Goal: Transaction & Acquisition: Purchase product/service

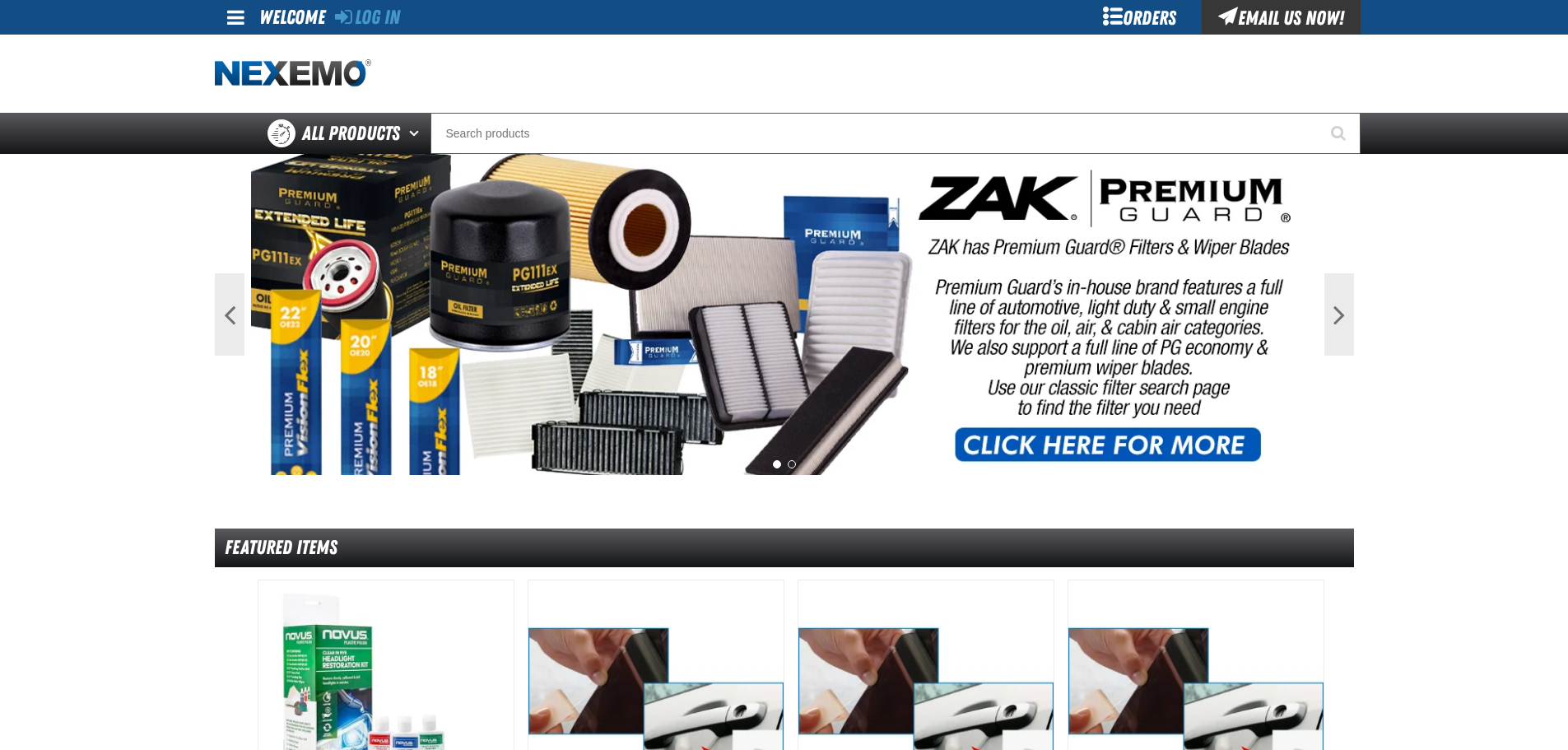
click at [222, 11] on link at bounding box center [237, 17] width 44 height 35
click at [245, 40] on ul "Log In Log In" at bounding box center [270, 50] width 111 height 31
click at [246, 44] on div at bounding box center [785, 74] width 1139 height 78
click at [234, 14] on span at bounding box center [236, 17] width 17 height 20
click at [249, 54] on link "Log In Log In" at bounding box center [243, 48] width 43 height 15
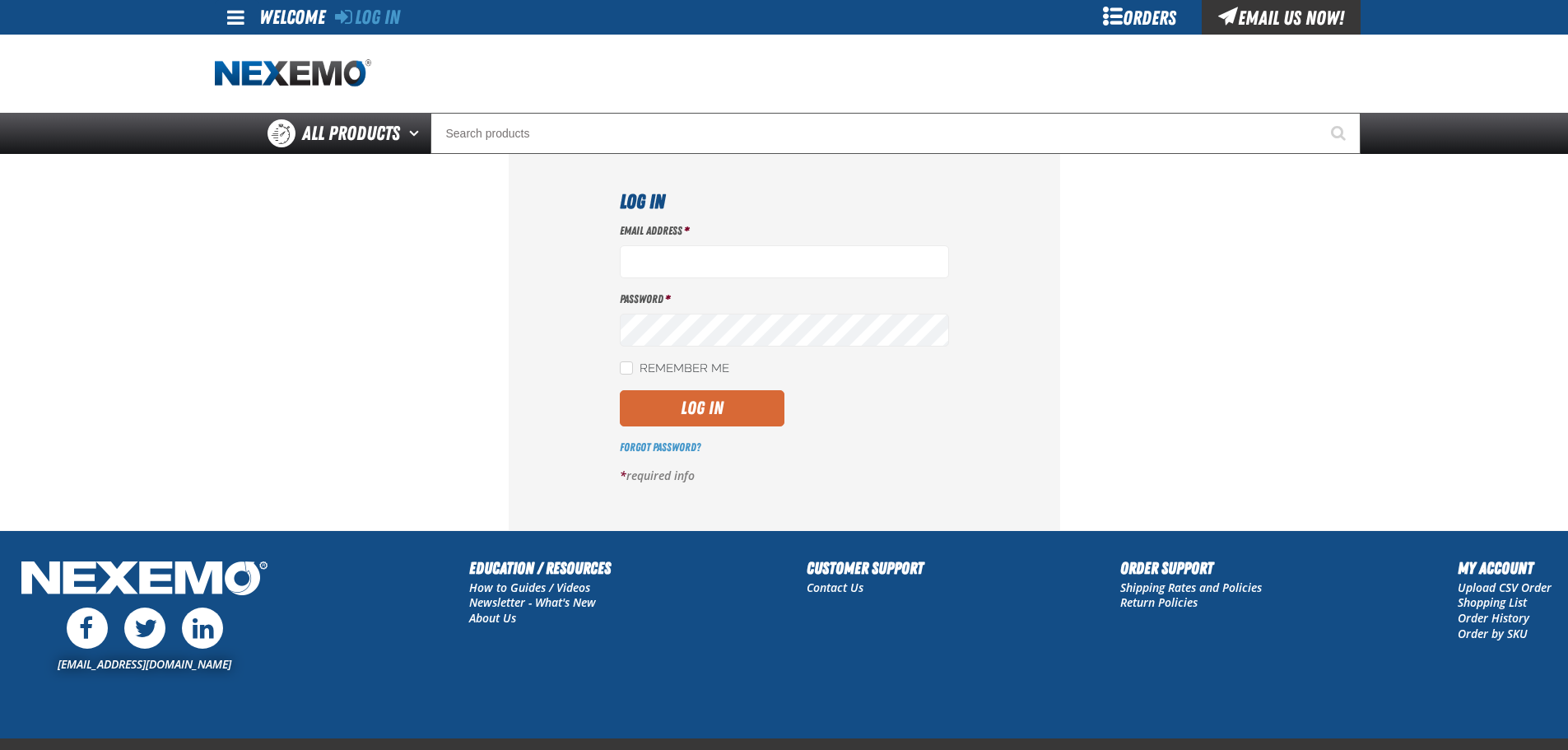
type input "[EMAIL_ADDRESS][DOMAIN_NAME]"
click at [723, 401] on button "Log In" at bounding box center [702, 408] width 165 height 37
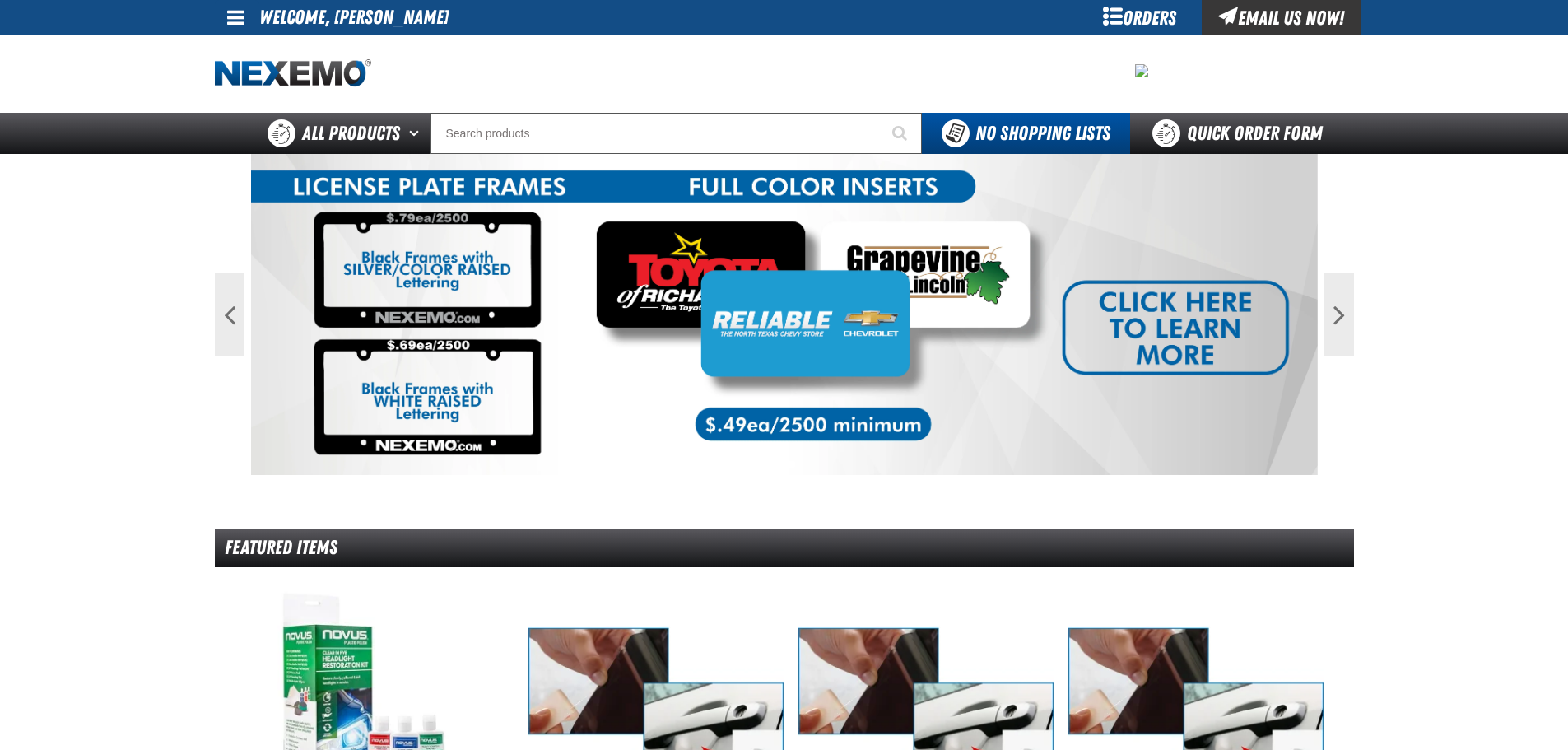
click at [221, 20] on link at bounding box center [237, 17] width 44 height 35
click at [249, 50] on link "My Account My Account" at bounding box center [258, 48] width 73 height 15
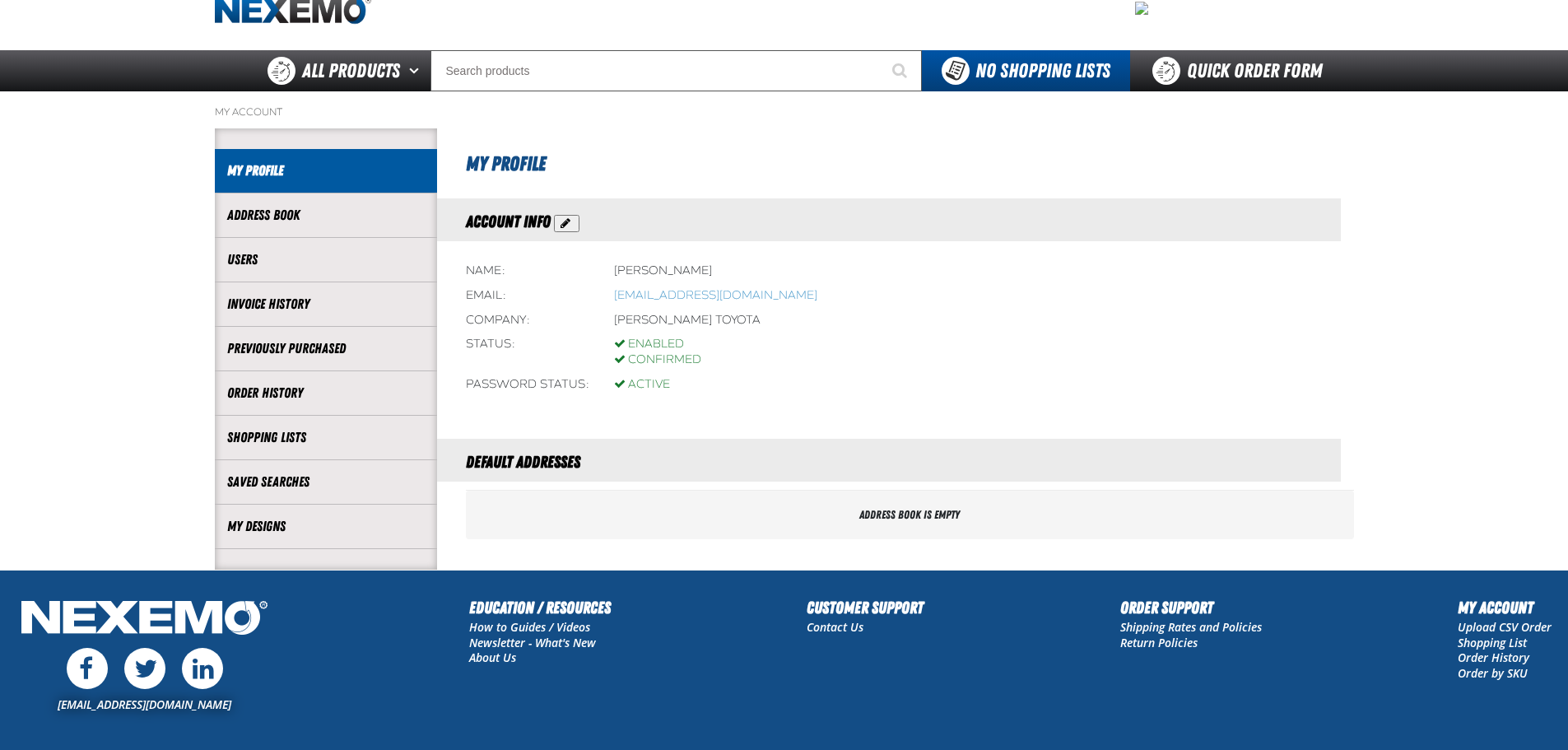
scroll to position [156, 0]
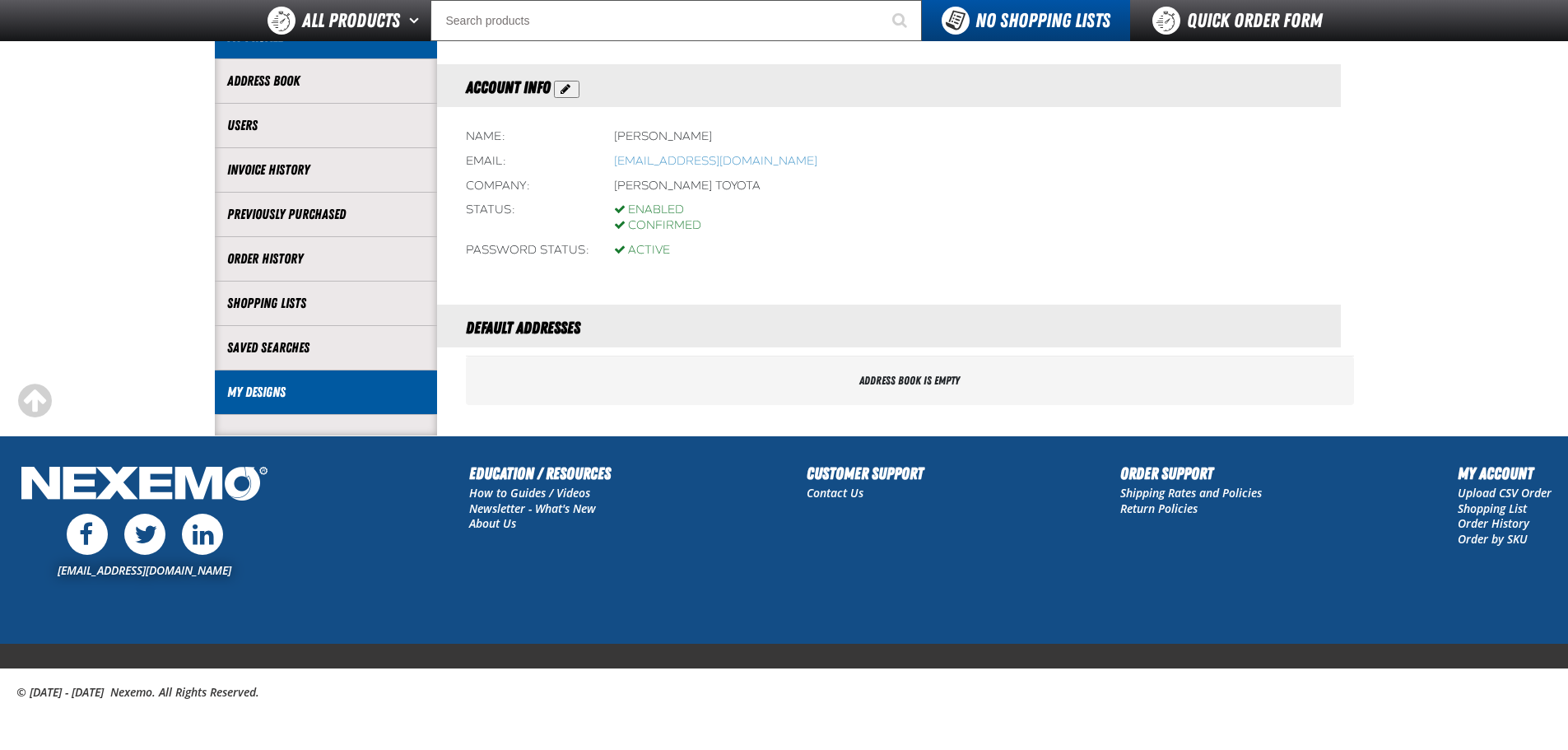
click at [295, 398] on link "My Designs" at bounding box center [326, 392] width 197 height 19
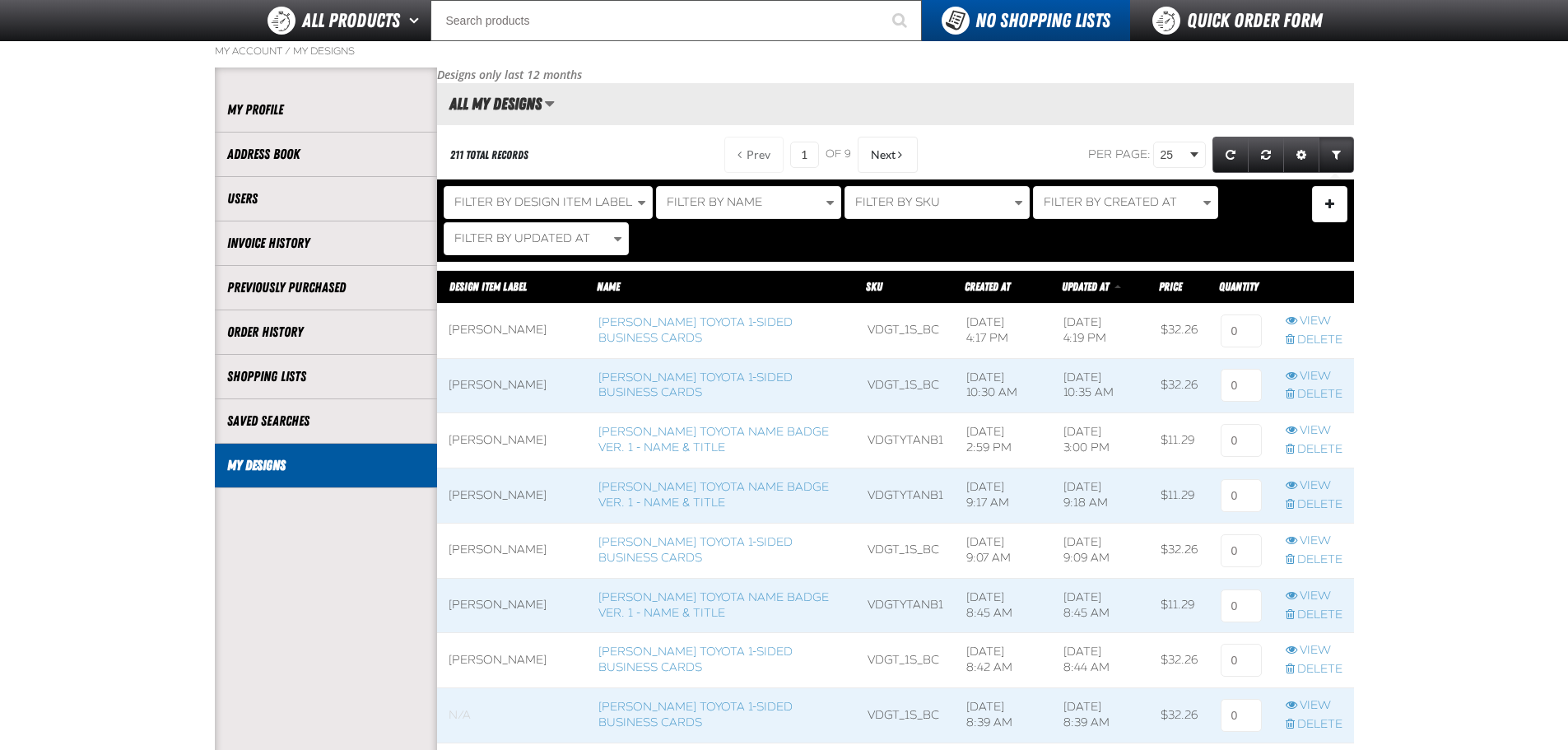
scroll to position [165, 0]
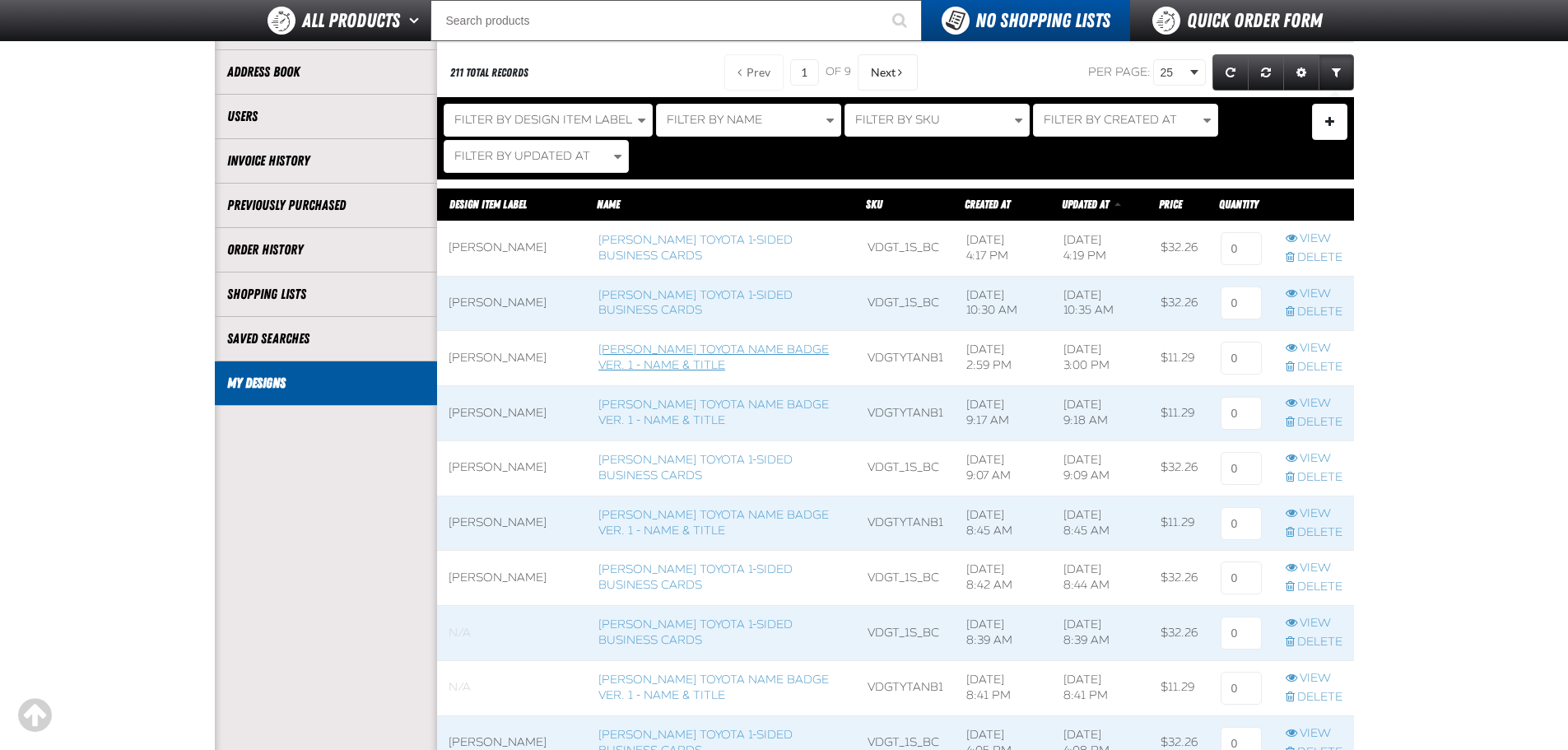
click at [702, 355] on link "Vandergriff Toyota Name Badge Ver. 1 - Name & Title" at bounding box center [713, 357] width 230 height 30
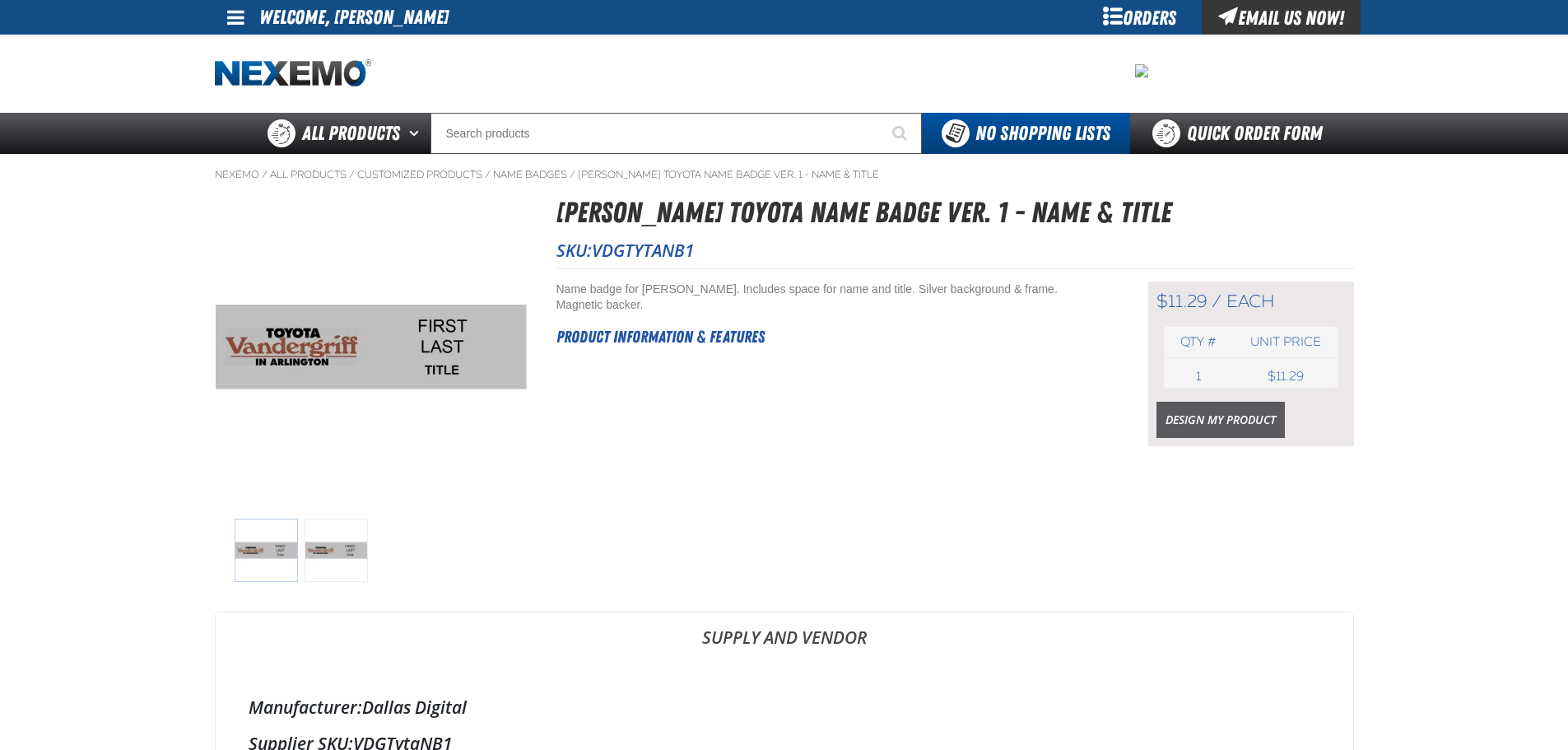
click at [1164, 415] on link "Design My Product" at bounding box center [1220, 419] width 128 height 37
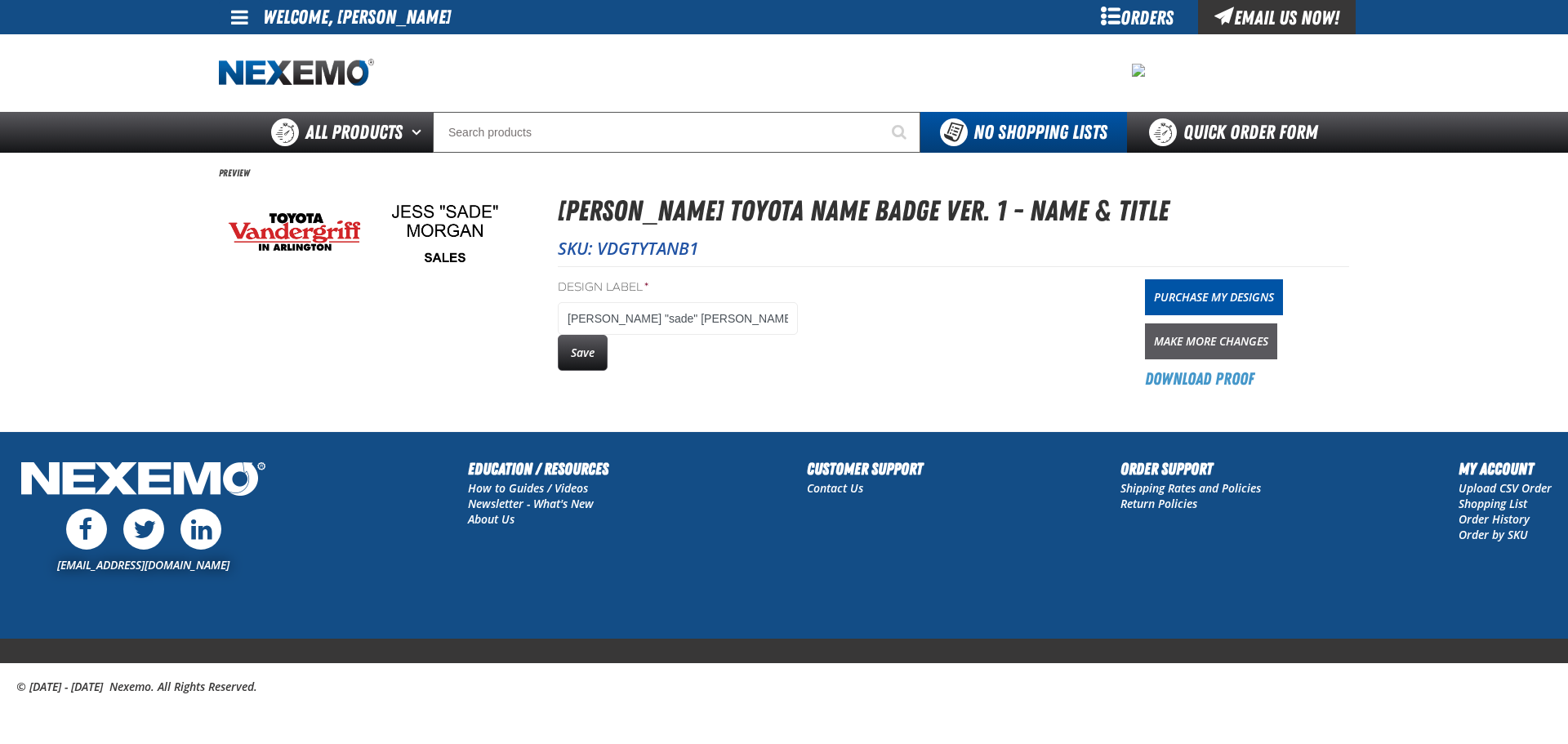
click at [1213, 341] on link "Make More Changes" at bounding box center [1210, 341] width 132 height 36
click at [585, 361] on button "Save" at bounding box center [582, 353] width 50 height 36
click at [1163, 302] on link "Purchase My Designs" at bounding box center [1214, 297] width 138 height 36
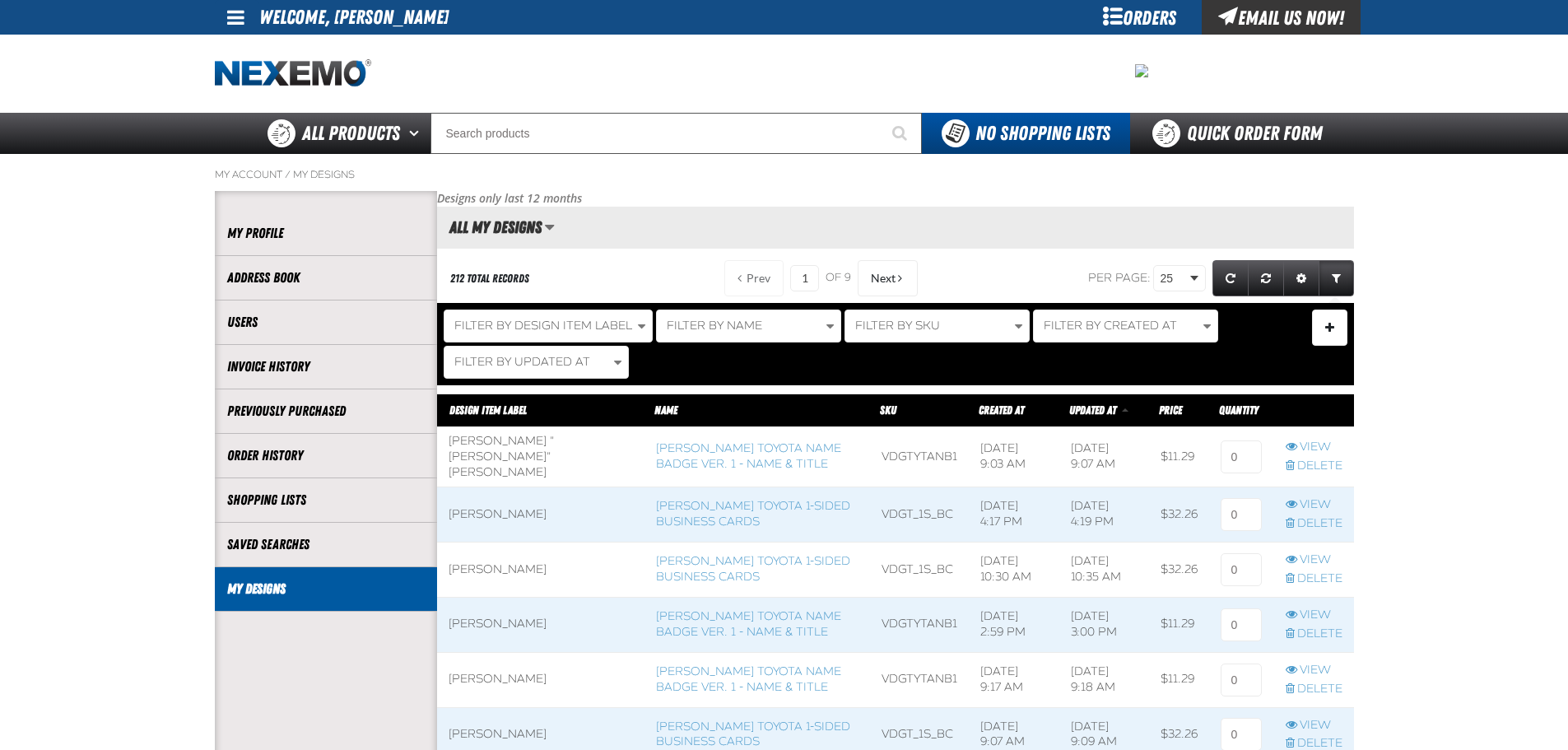
scroll to position [1, 1]
click at [656, 512] on link "[PERSON_NAME] Toyota 1-sided Business Cards" at bounding box center [753, 514] width 194 height 30
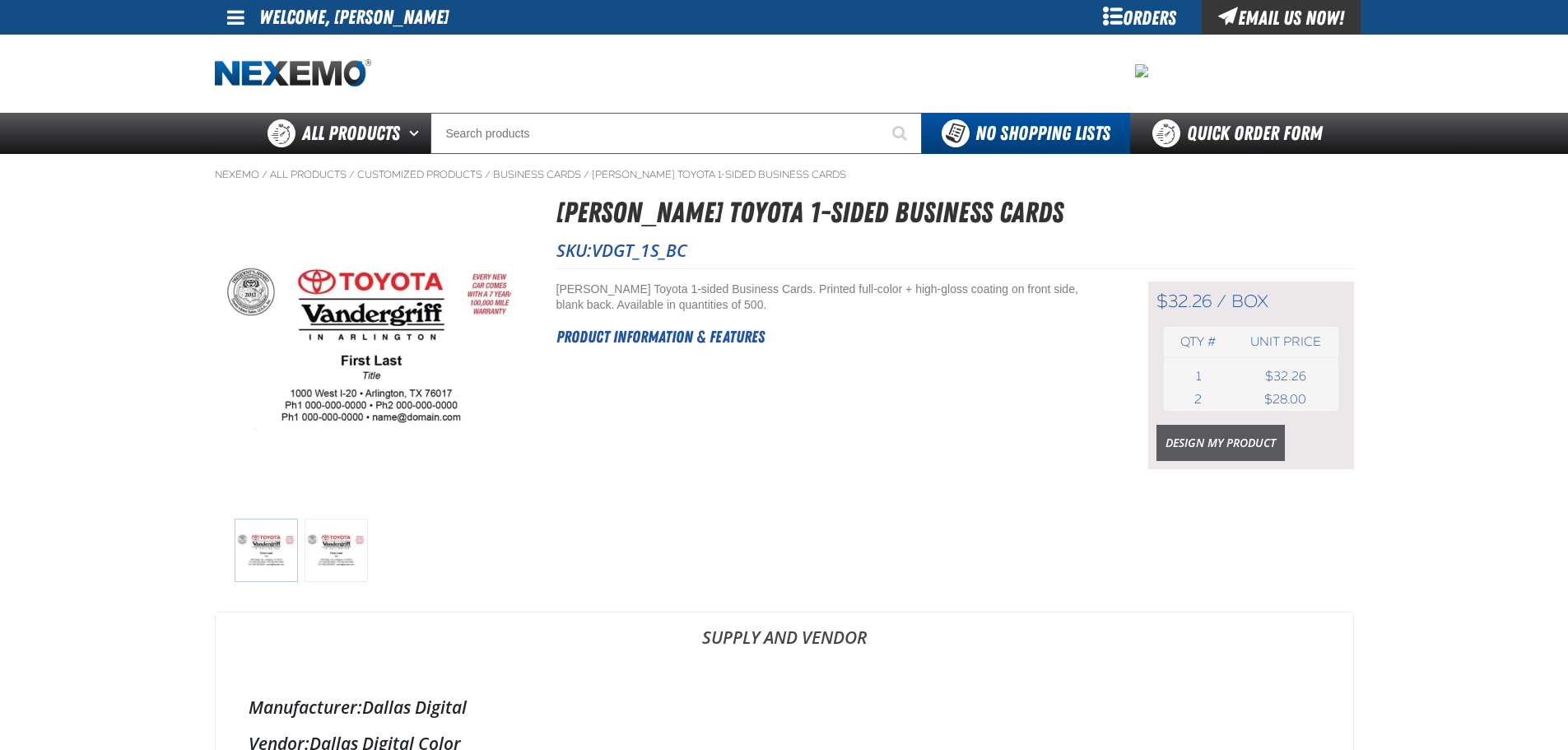
click at [1215, 444] on link "Design My Product" at bounding box center [1220, 443] width 128 height 37
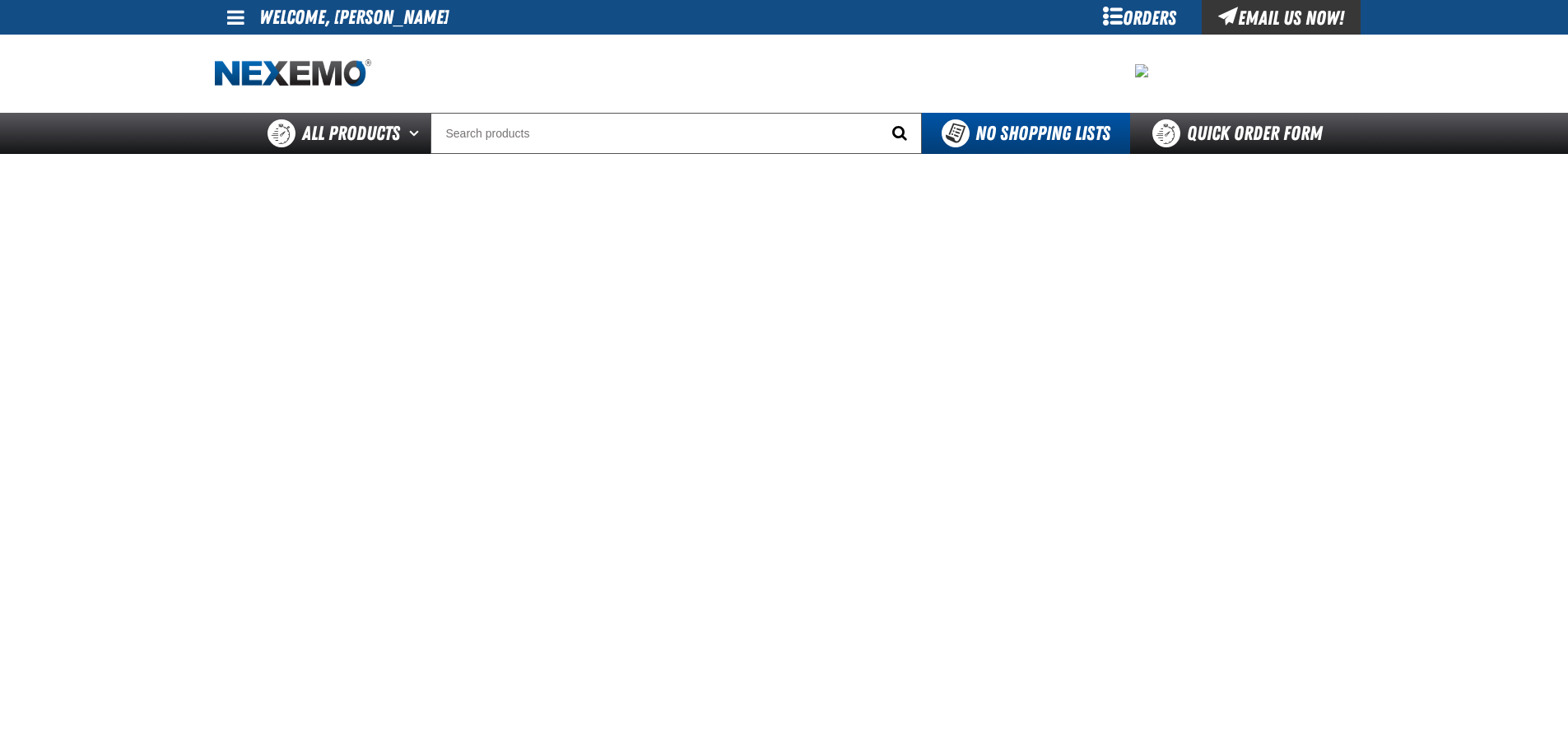
click at [912, 145] on button "Start Searching" at bounding box center [901, 134] width 41 height 41
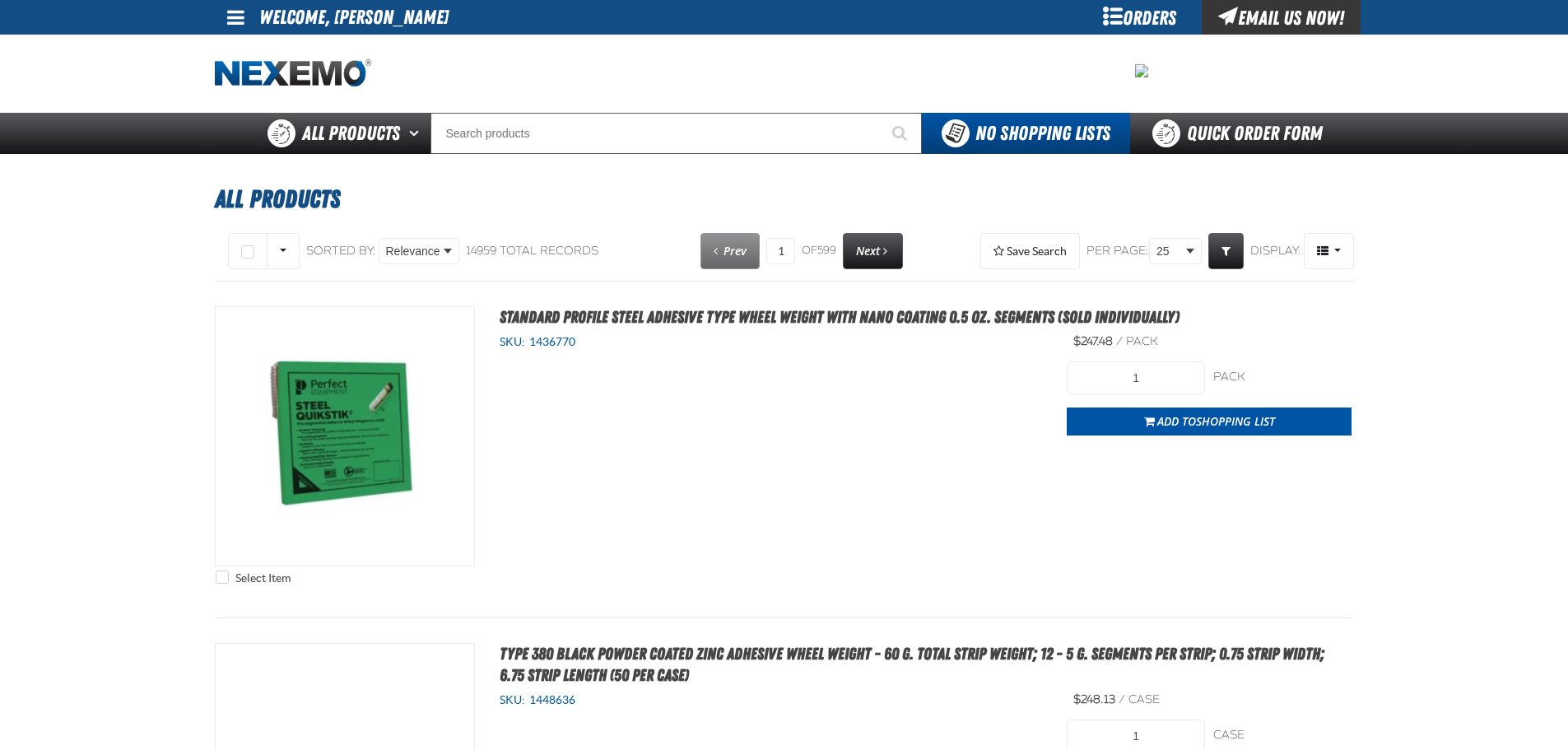
click at [244, 29] on link at bounding box center [237, 17] width 44 height 35
click at [255, 48] on link "My Account My Account" at bounding box center [258, 48] width 73 height 15
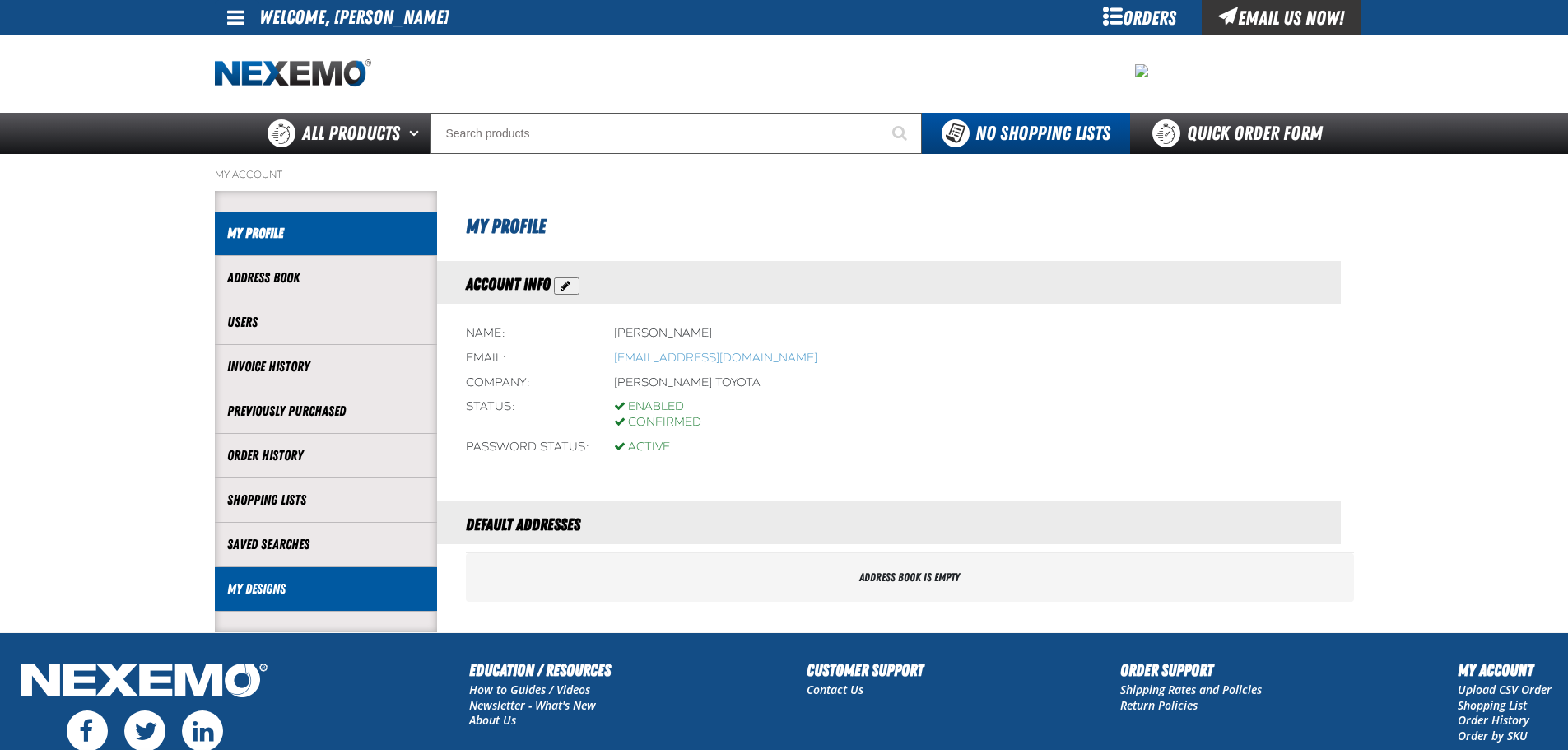
click at [365, 578] on li "My Designs" at bounding box center [326, 589] width 222 height 44
click at [278, 583] on link "My Designs" at bounding box center [326, 588] width 197 height 19
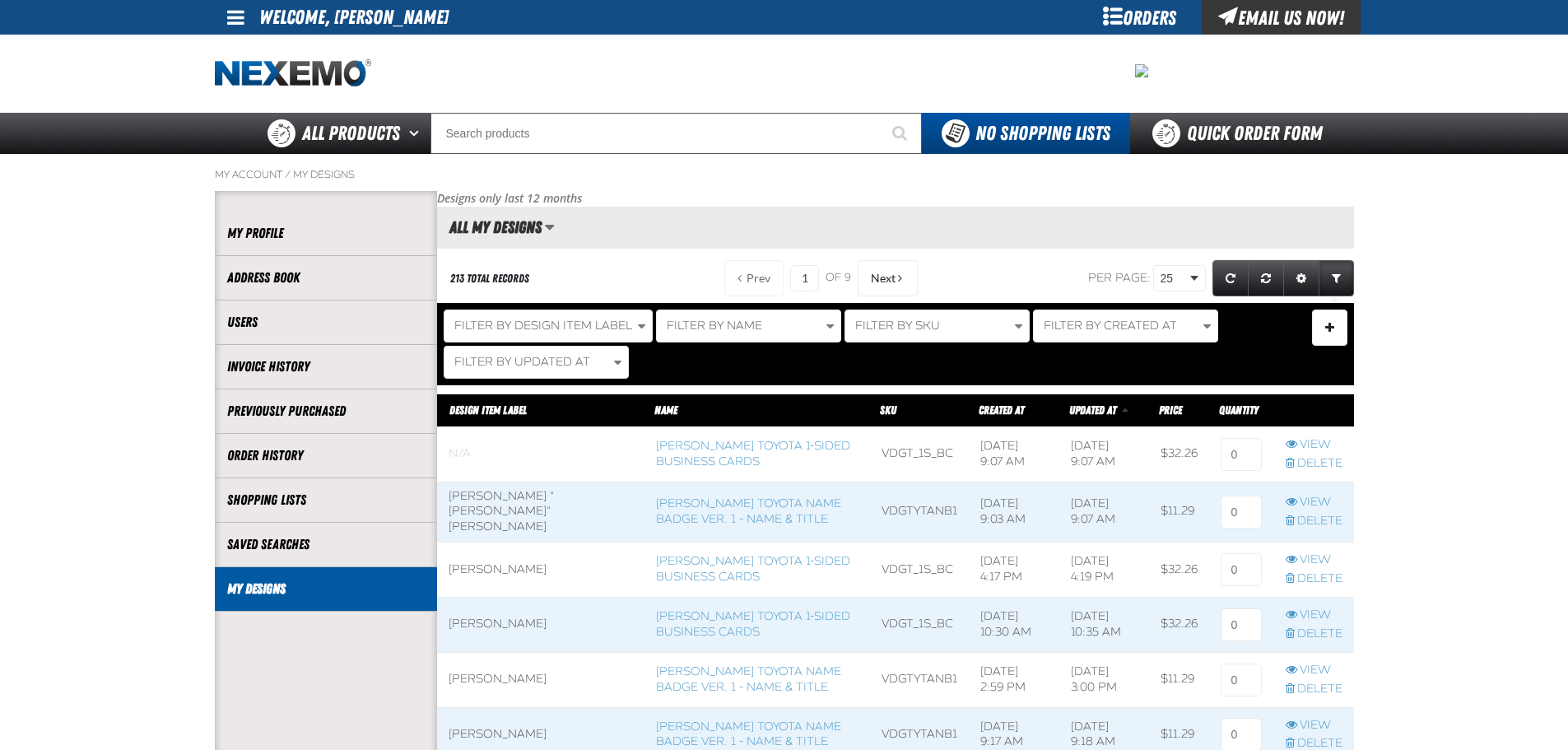
scroll to position [1, 1]
click at [673, 457] on link "[PERSON_NAME] Toyota 1-sided Business Cards" at bounding box center [753, 453] width 194 height 30
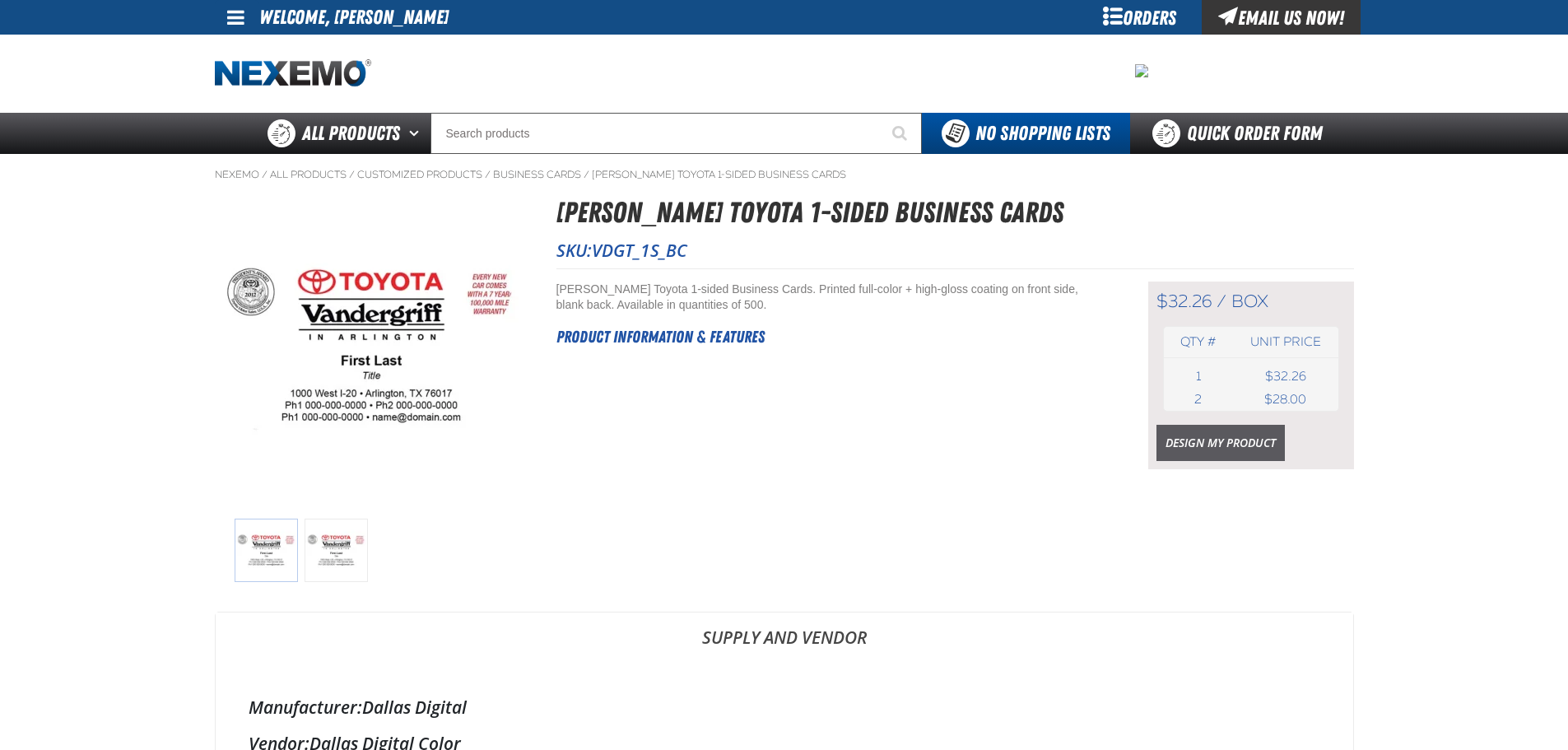
click at [1230, 444] on link "Design My Product" at bounding box center [1220, 443] width 128 height 37
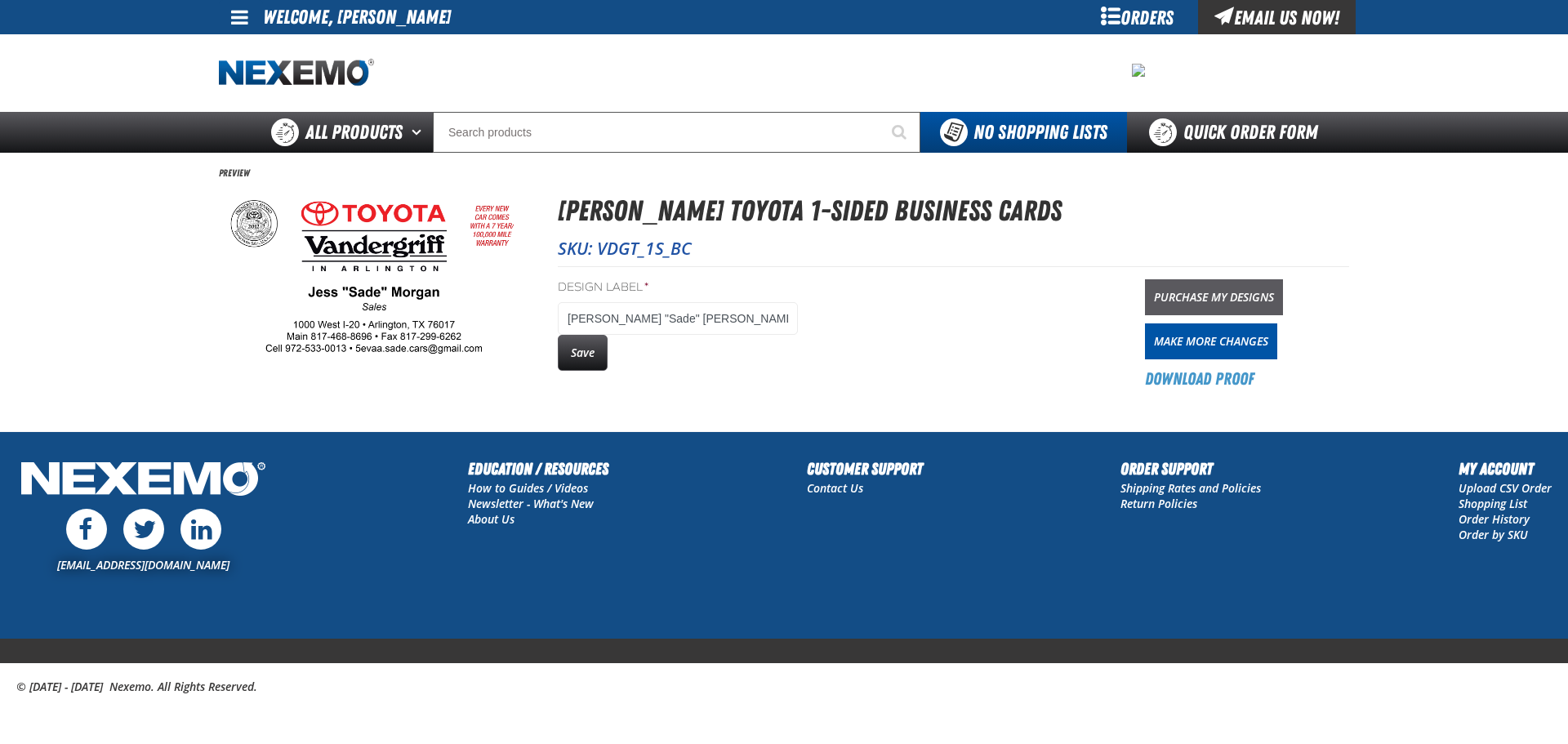
click at [1237, 289] on link "Purchase My Designs" at bounding box center [1214, 297] width 138 height 36
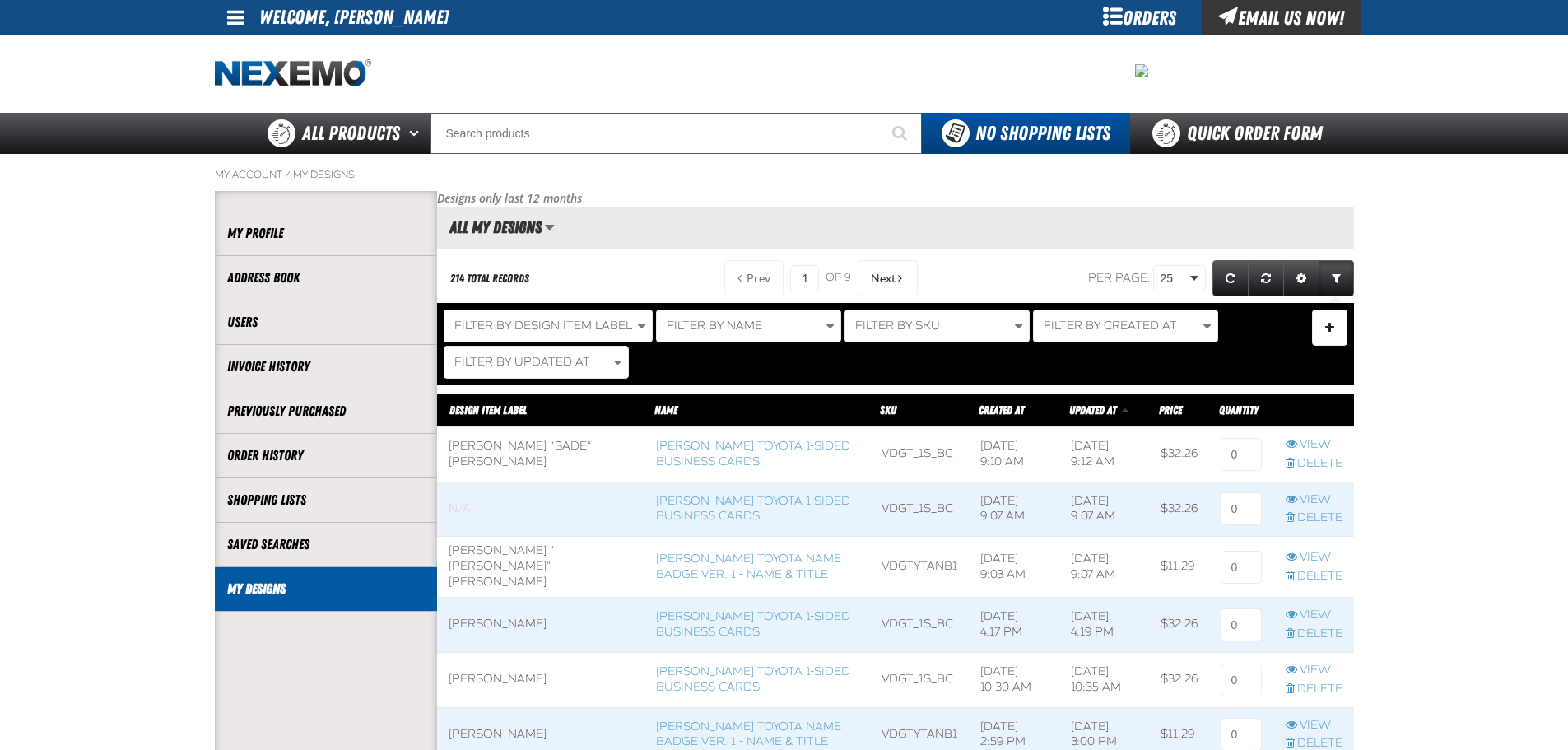
scroll to position [1, 1]
click at [1225, 554] on input at bounding box center [1241, 567] width 41 height 33
type input "1"
click at [1224, 447] on input at bounding box center [1241, 454] width 41 height 33
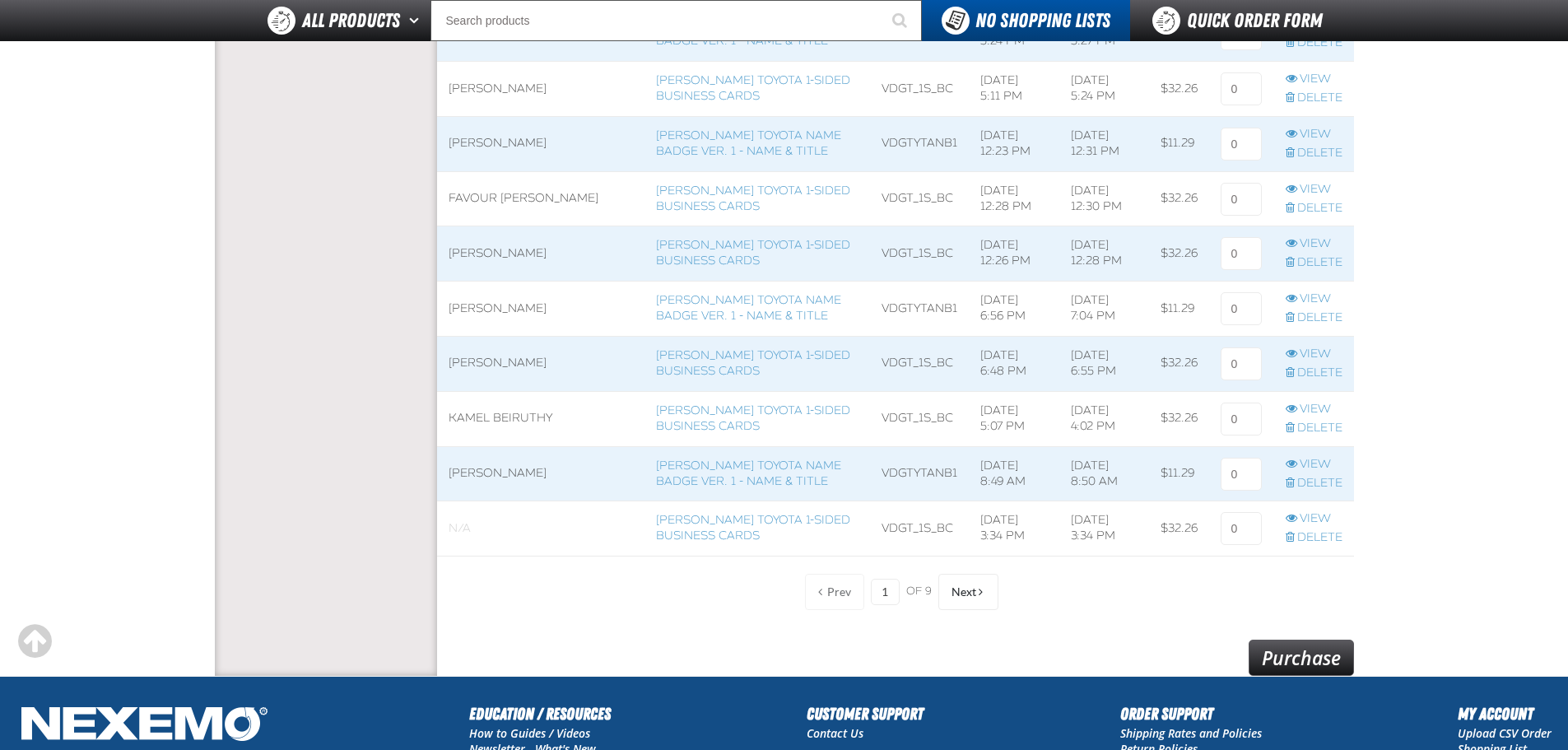
scroll to position [1235, 0]
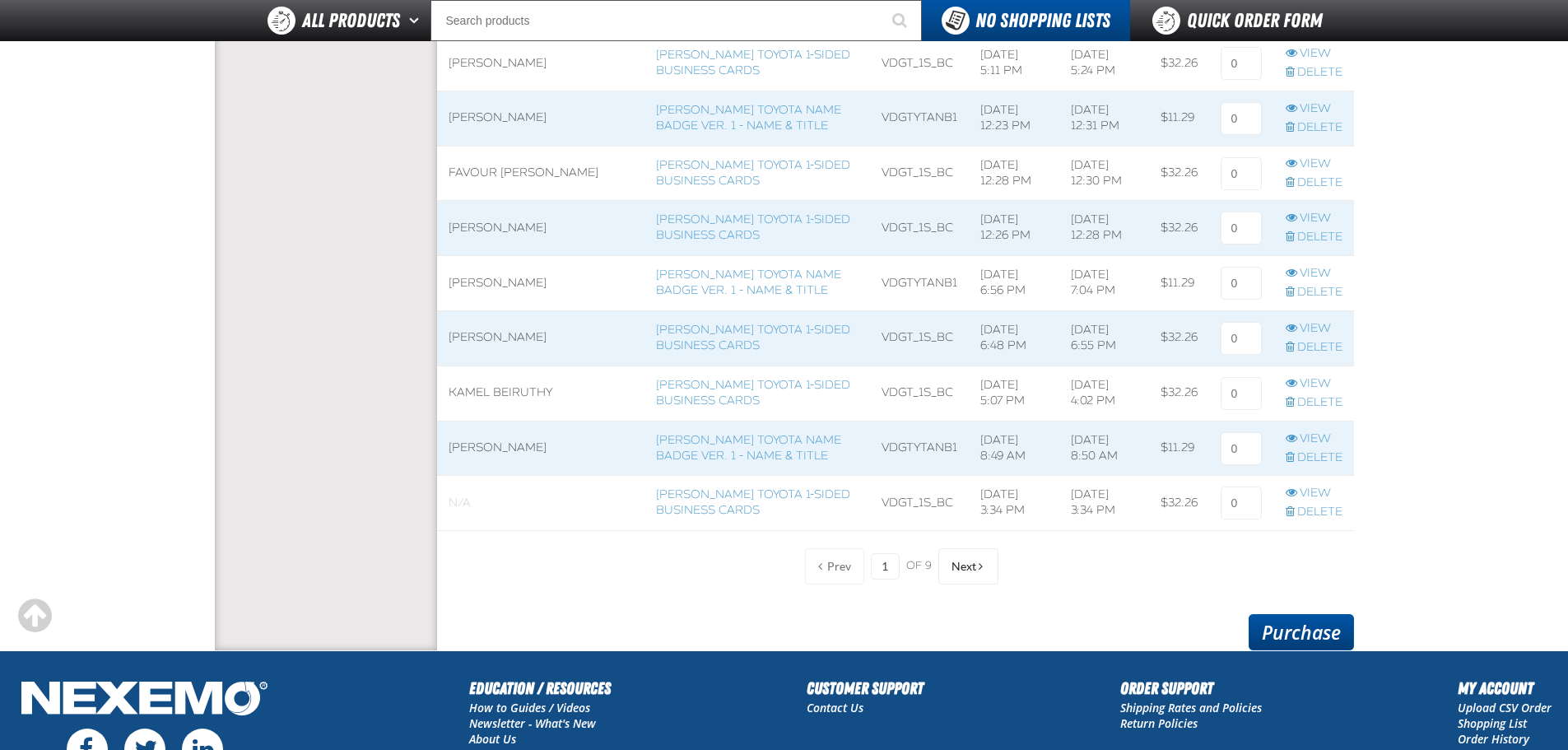
type input "1"
click at [1284, 634] on link "Purchase" at bounding box center [1302, 632] width 105 height 37
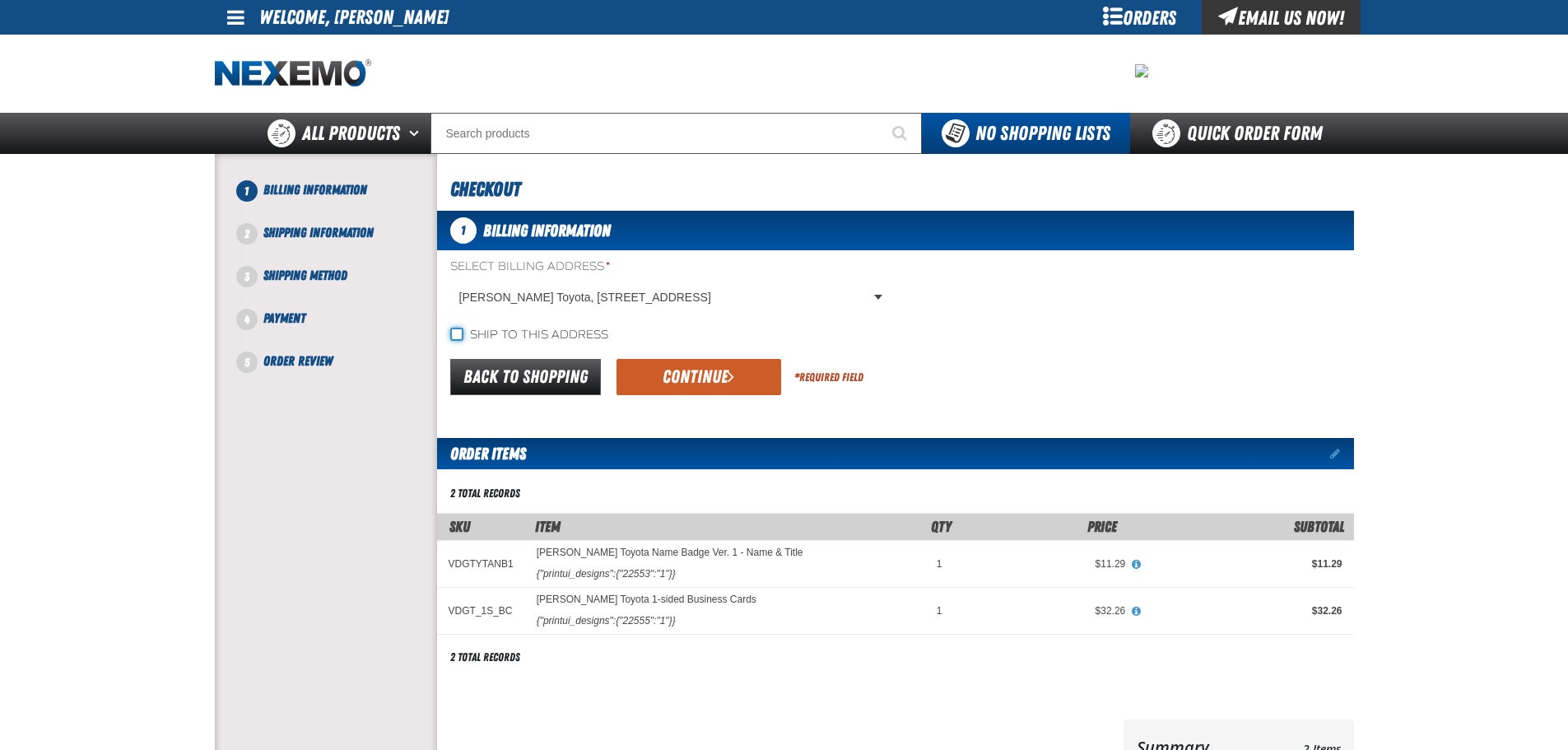
click at [457, 329] on input "Ship to this address" at bounding box center [457, 333] width 13 height 13
checkbox input "true"
click at [702, 380] on button "Continue" at bounding box center [699, 377] width 165 height 37
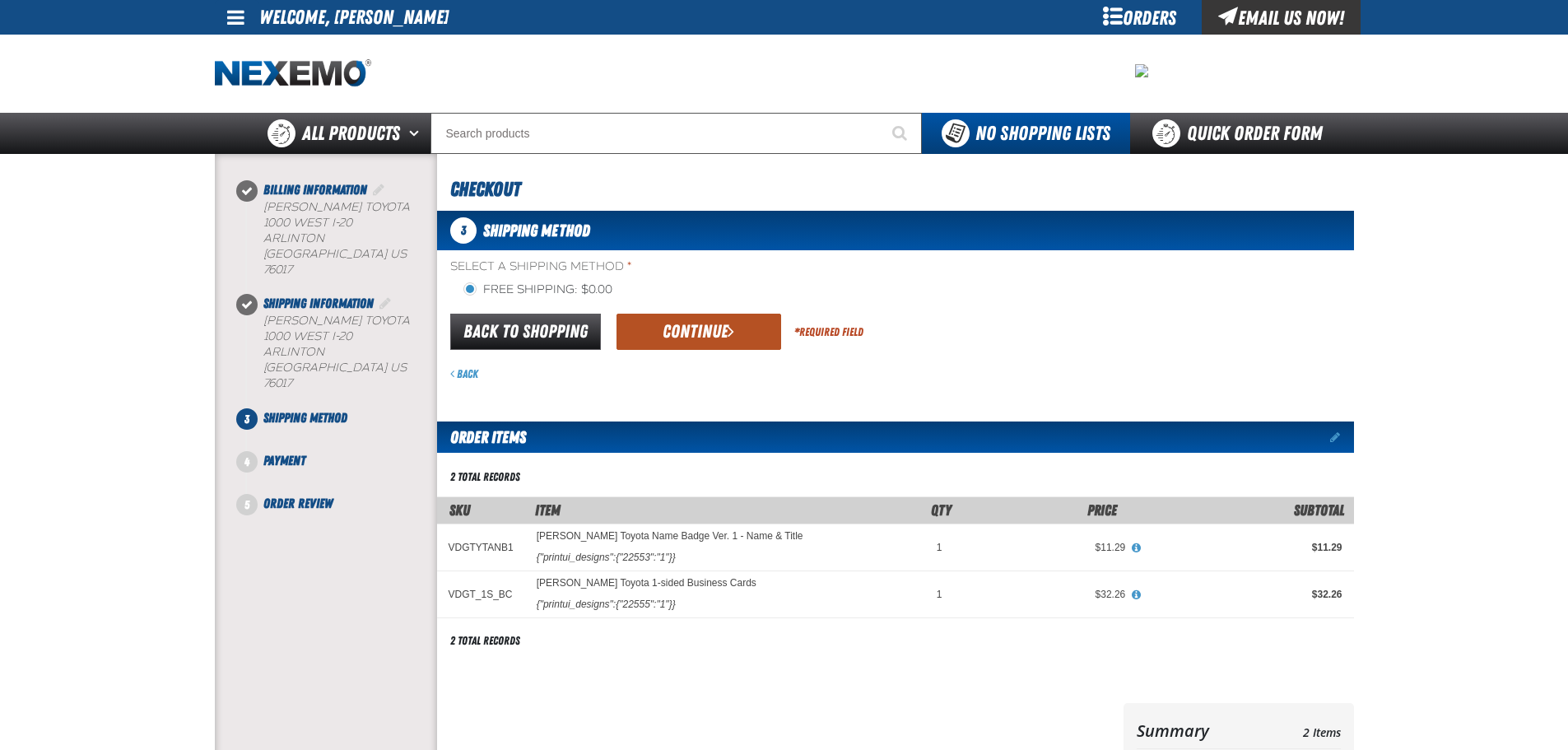
click at [709, 341] on button "Continue" at bounding box center [699, 332] width 165 height 37
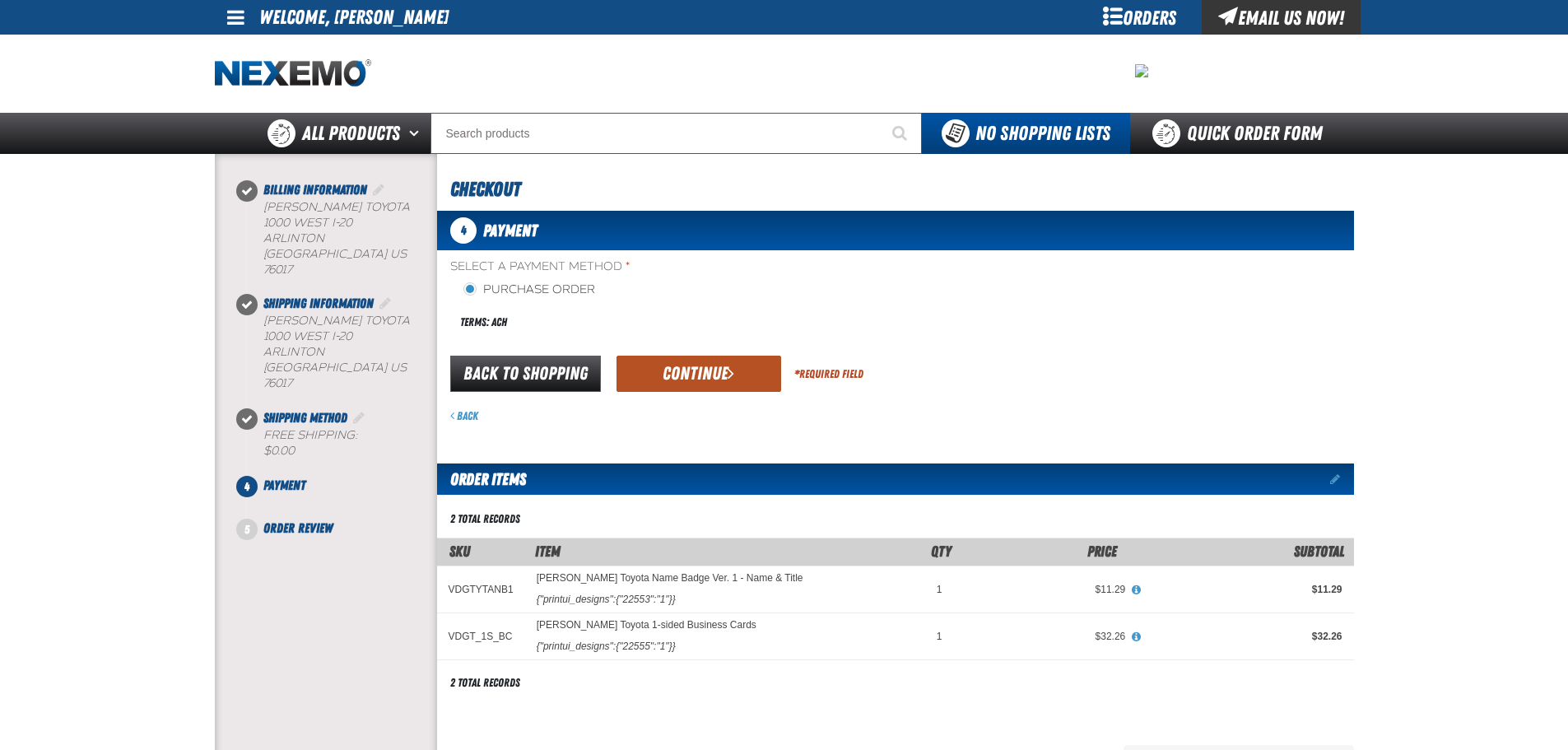
click at [709, 373] on button "Continue" at bounding box center [699, 373] width 165 height 37
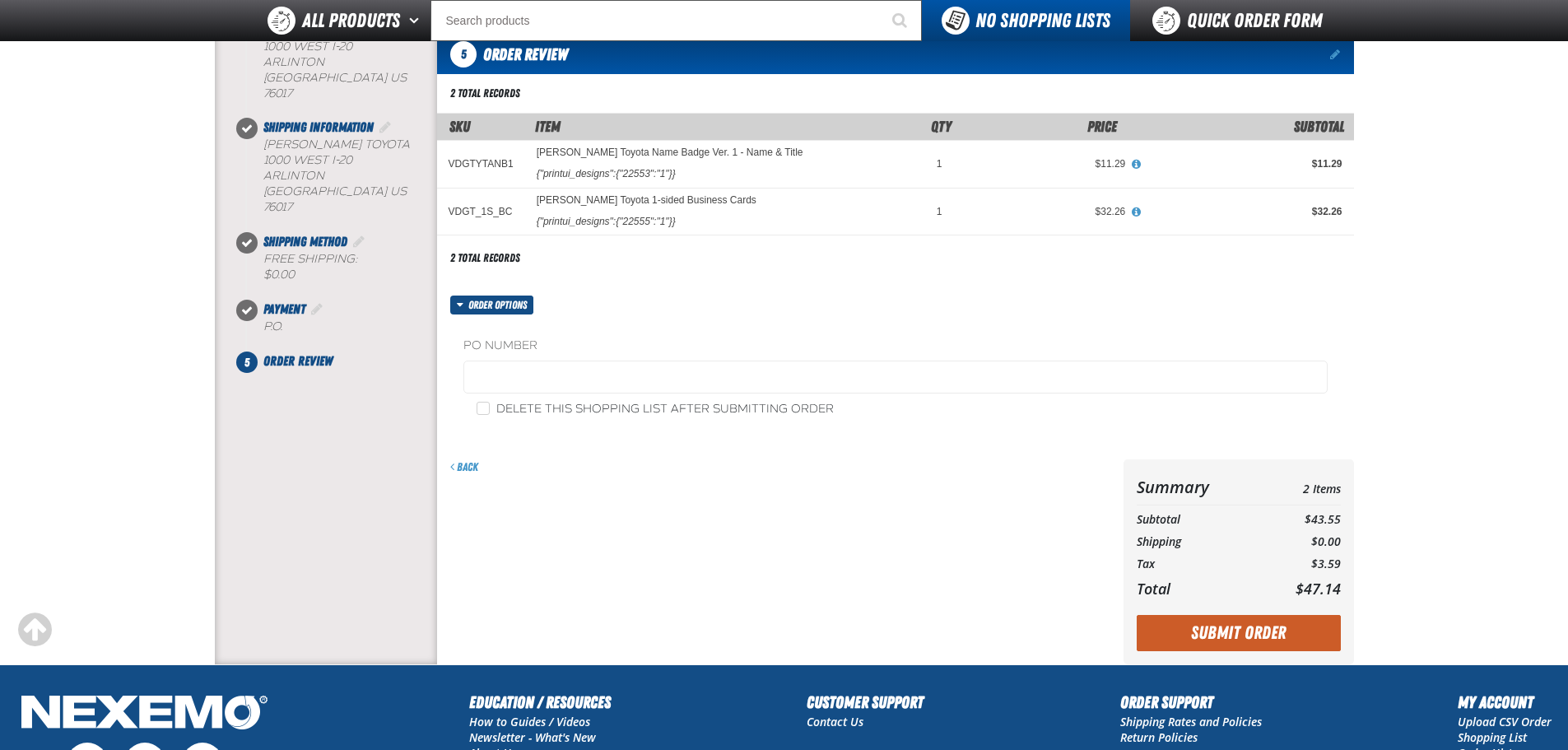
scroll to position [165, 0]
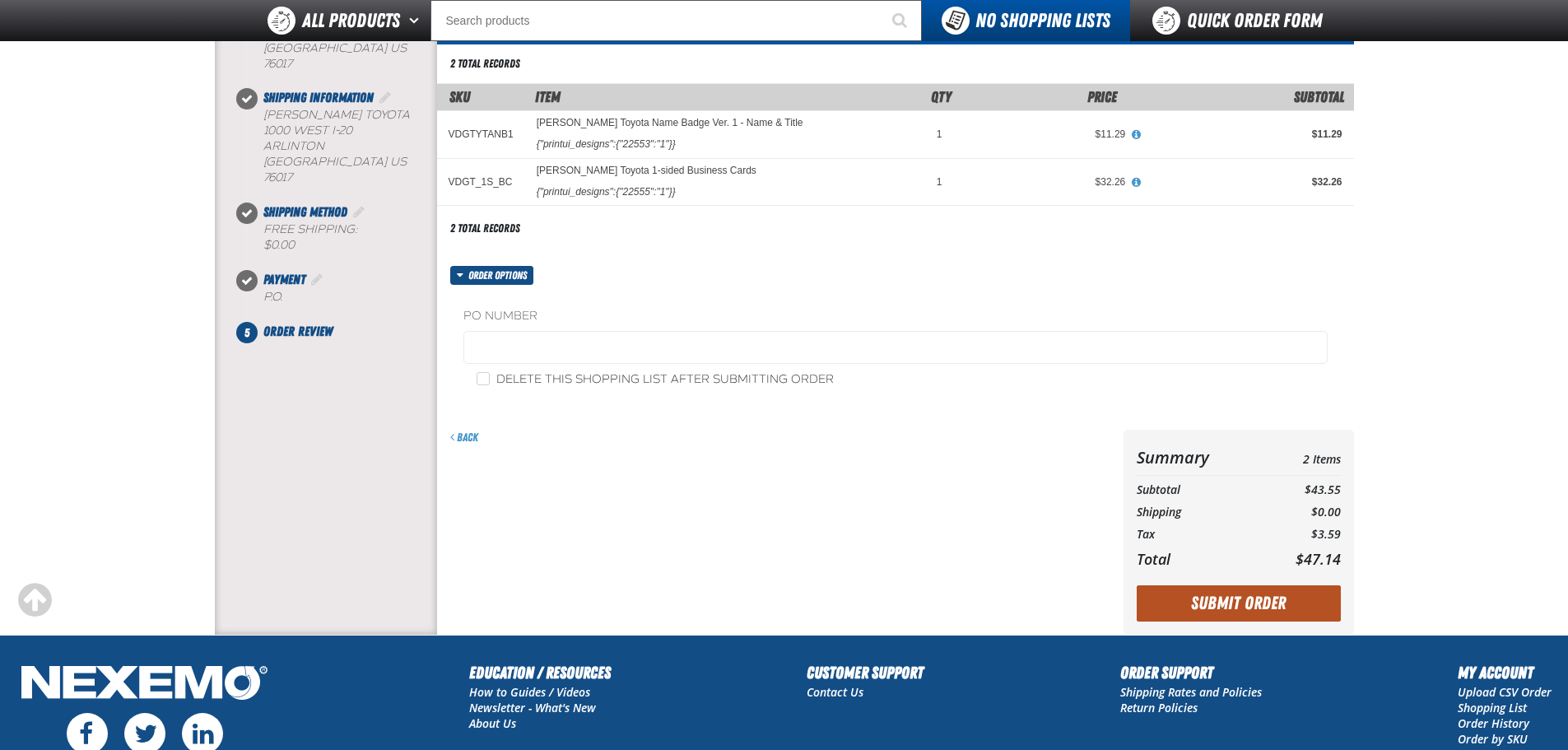
click at [1291, 604] on button "Submit Order" at bounding box center [1239, 603] width 204 height 37
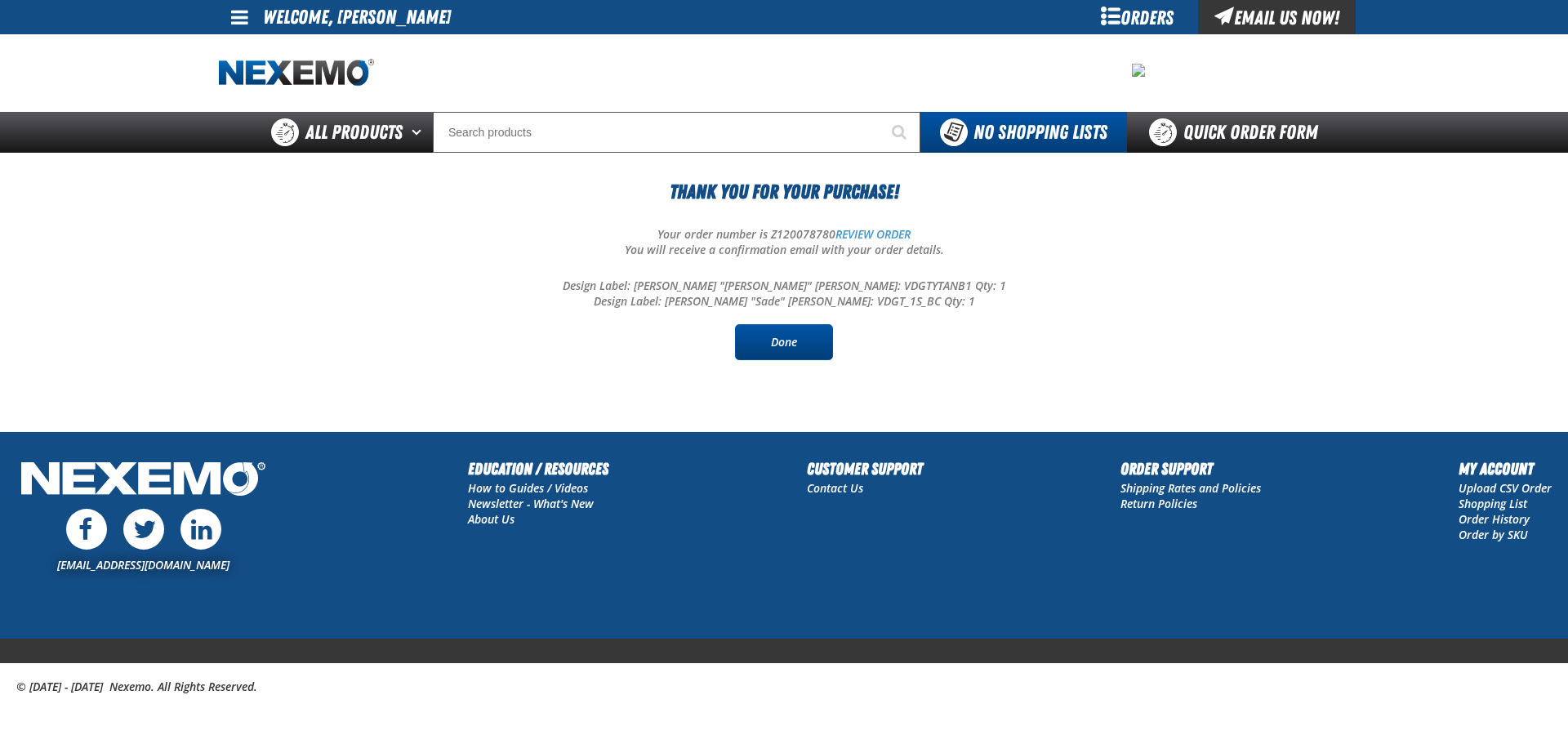
click at [804, 342] on link "Done" at bounding box center [784, 342] width 98 height 36
